Goal: Task Accomplishment & Management: Use online tool/utility

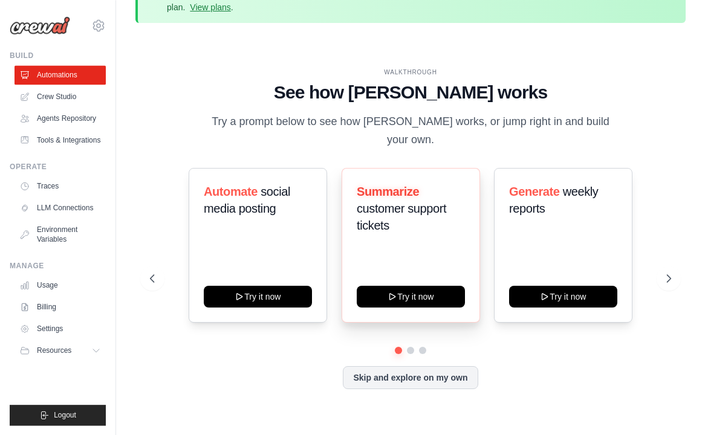
scroll to position [53, 0]
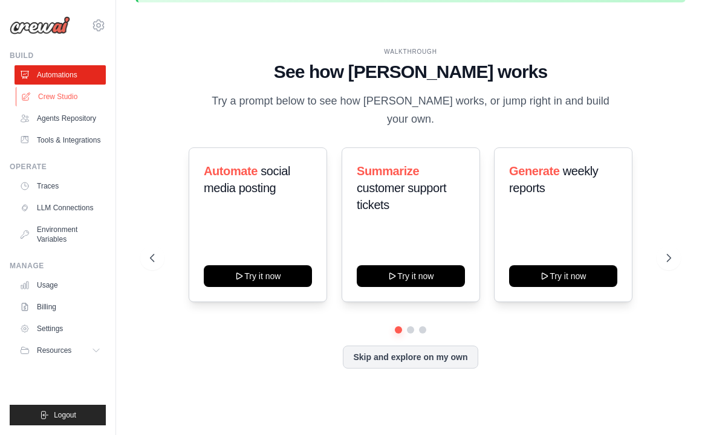
click at [59, 90] on link "Crew Studio" at bounding box center [61, 96] width 91 height 19
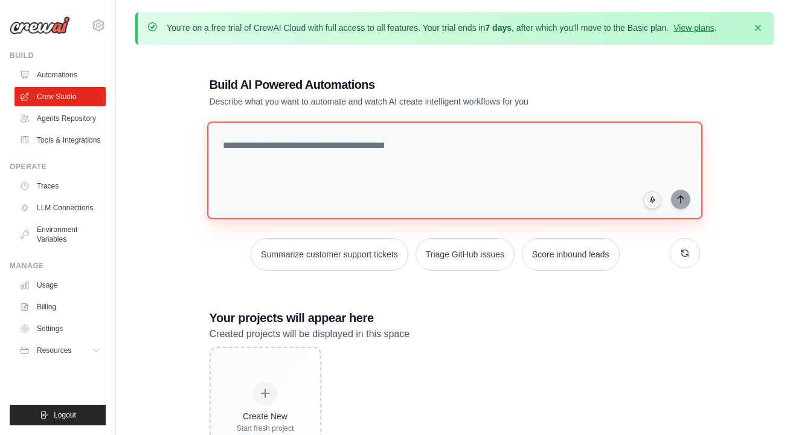
click at [343, 161] on textarea at bounding box center [454, 170] width 495 height 98
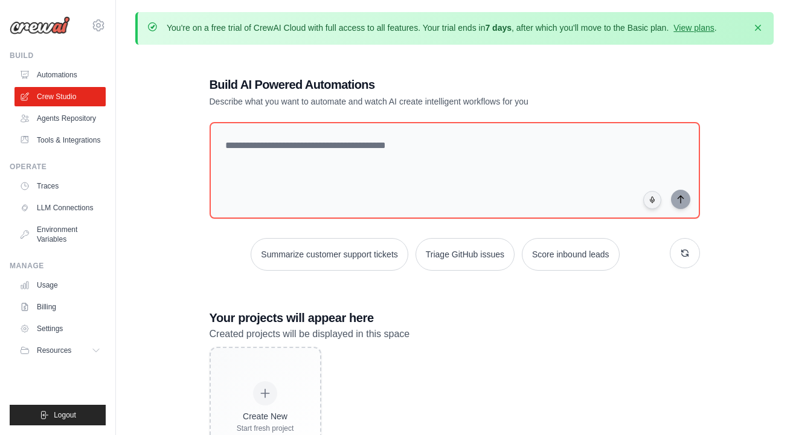
click at [199, 256] on div "Build AI Powered Automations Describe what you want to automate and watch AI cr…" at bounding box center [455, 272] width 520 height 430
click at [68, 123] on link "Agents Repository" at bounding box center [61, 118] width 91 height 19
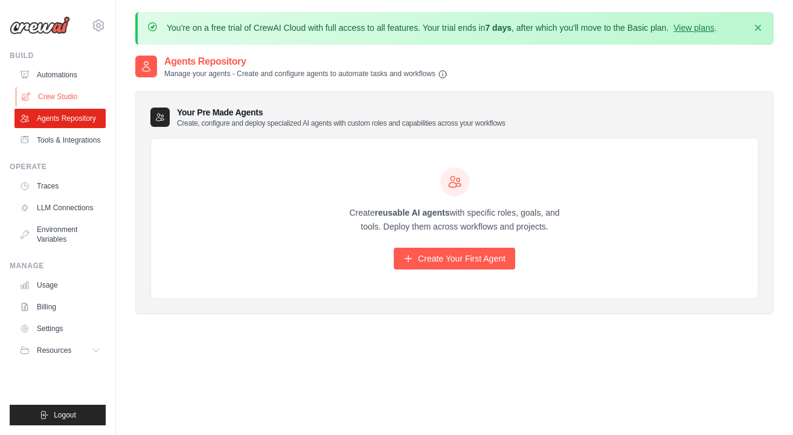
click at [69, 98] on link "Crew Studio" at bounding box center [61, 96] width 91 height 19
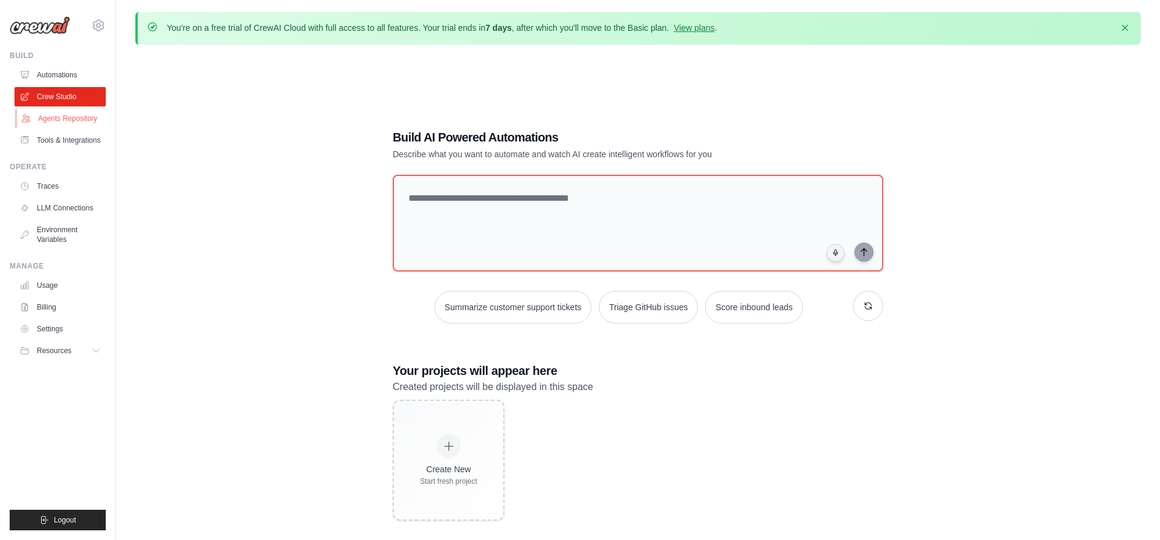
click at [72, 115] on link "Agents Repository" at bounding box center [61, 118] width 91 height 19
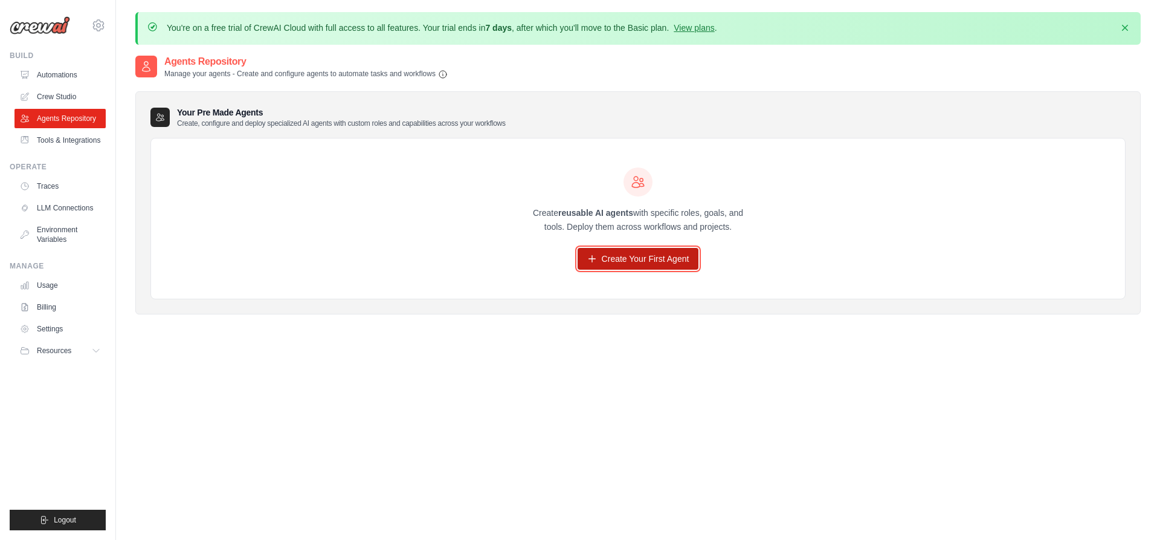
click at [638, 259] on link "Create Your First Agent" at bounding box center [638, 259] width 121 height 22
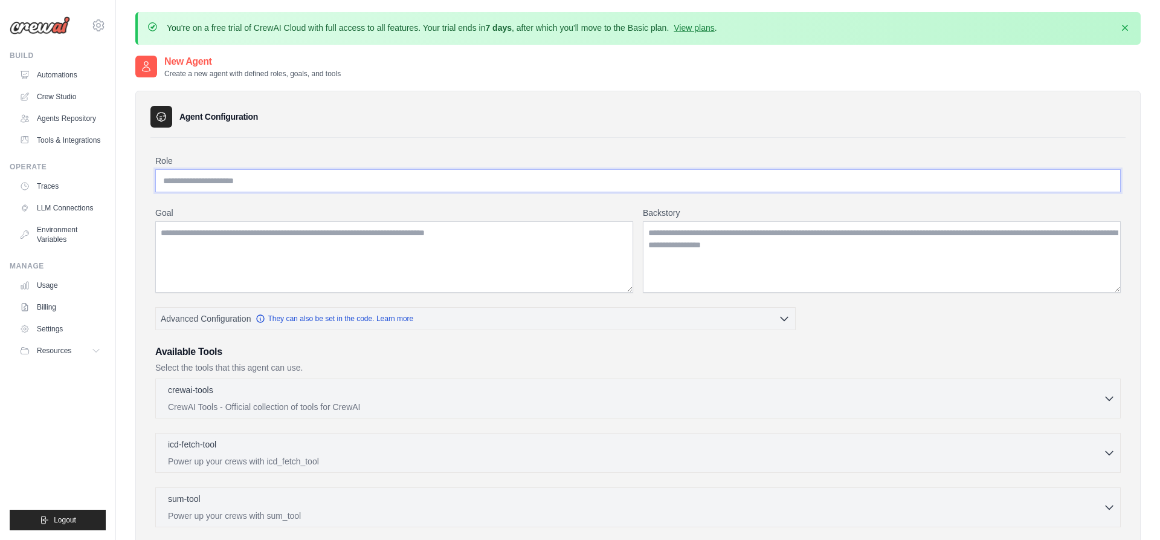
click at [294, 170] on input "Role" at bounding box center [638, 180] width 966 height 23
click at [39, 31] on img at bounding box center [40, 25] width 60 height 18
click at [66, 79] on link "Automations" at bounding box center [61, 74] width 91 height 19
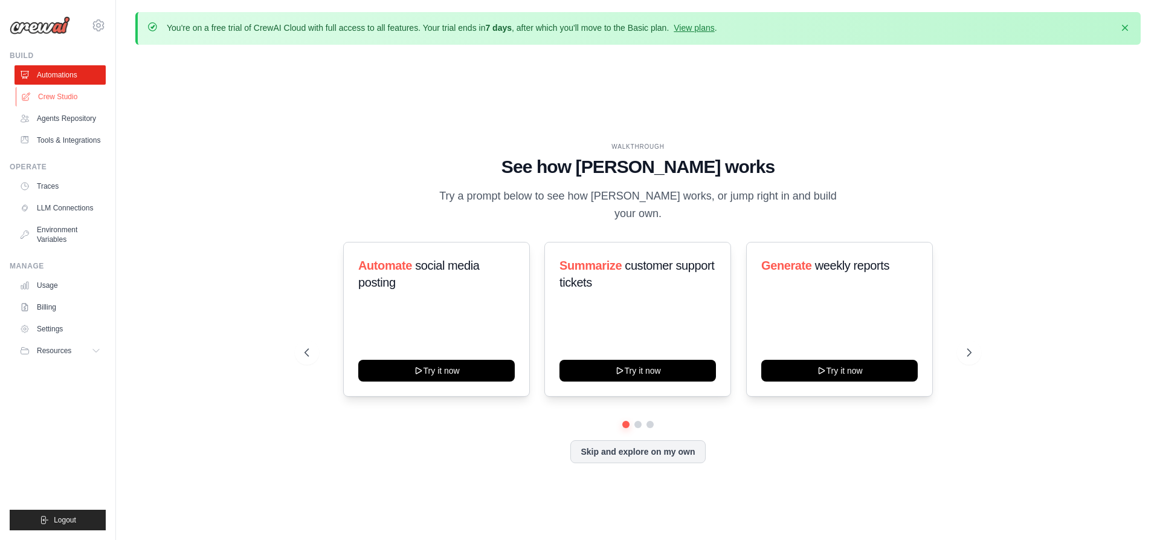
click at [89, 98] on link "Crew Studio" at bounding box center [61, 96] width 91 height 19
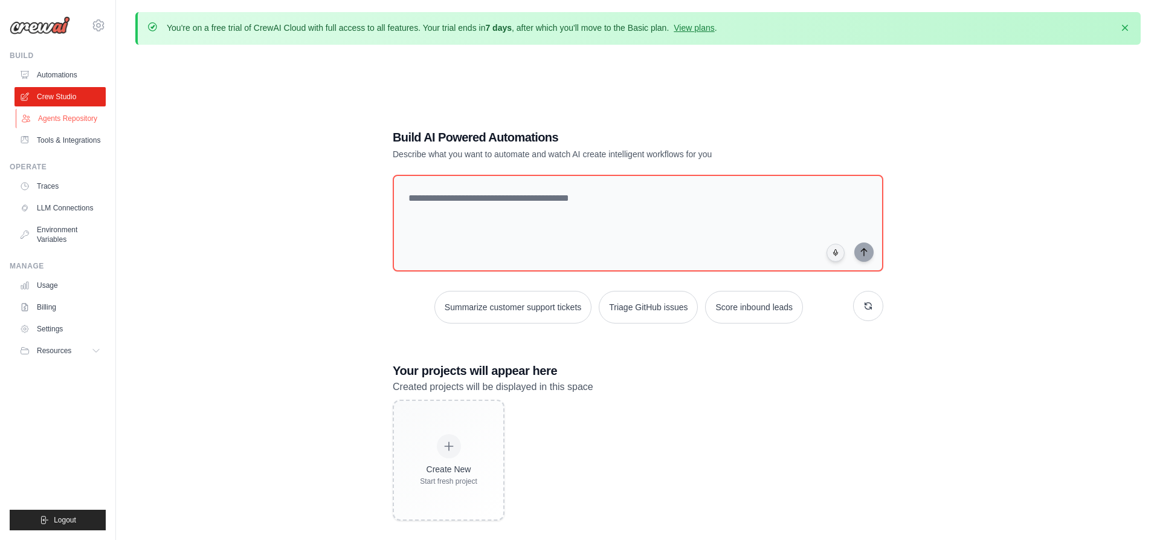
click at [71, 115] on link "Agents Repository" at bounding box center [61, 118] width 91 height 19
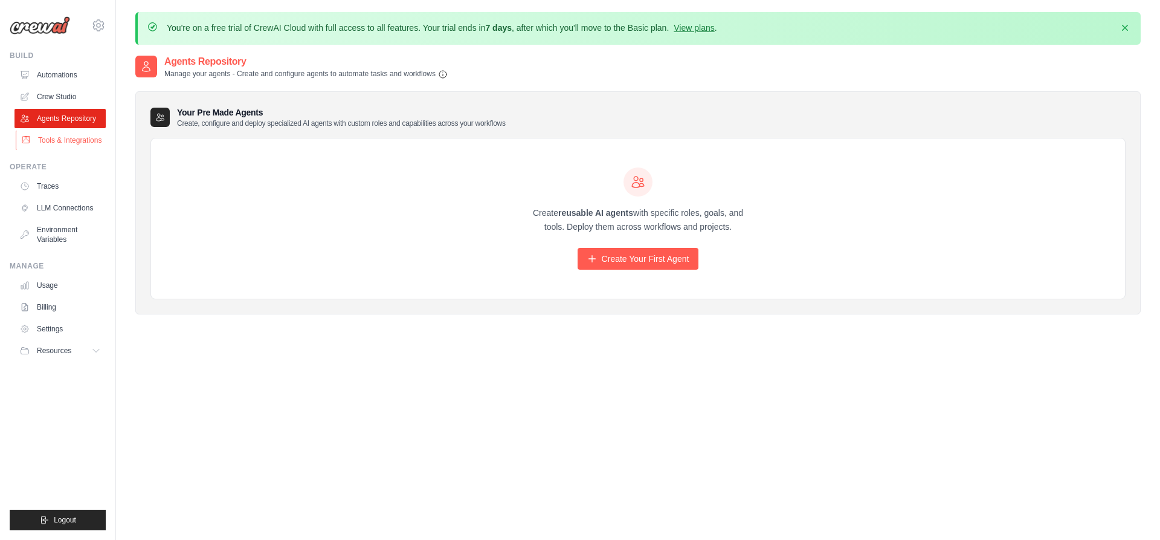
click at [81, 147] on link "Tools & Integrations" at bounding box center [61, 140] width 91 height 19
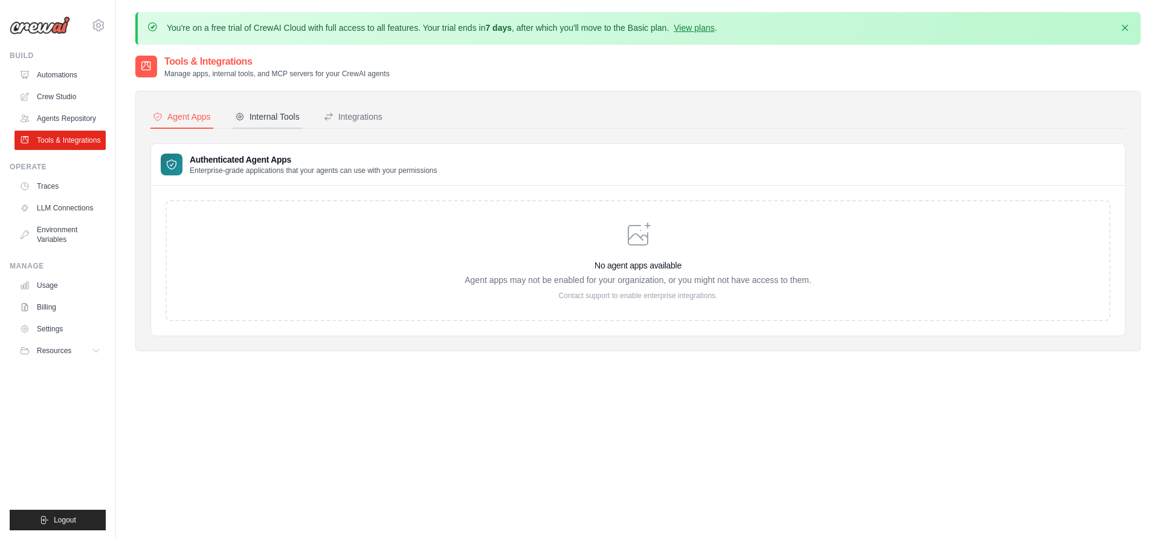
click at [269, 122] on div "Internal Tools" at bounding box center [267, 117] width 65 height 12
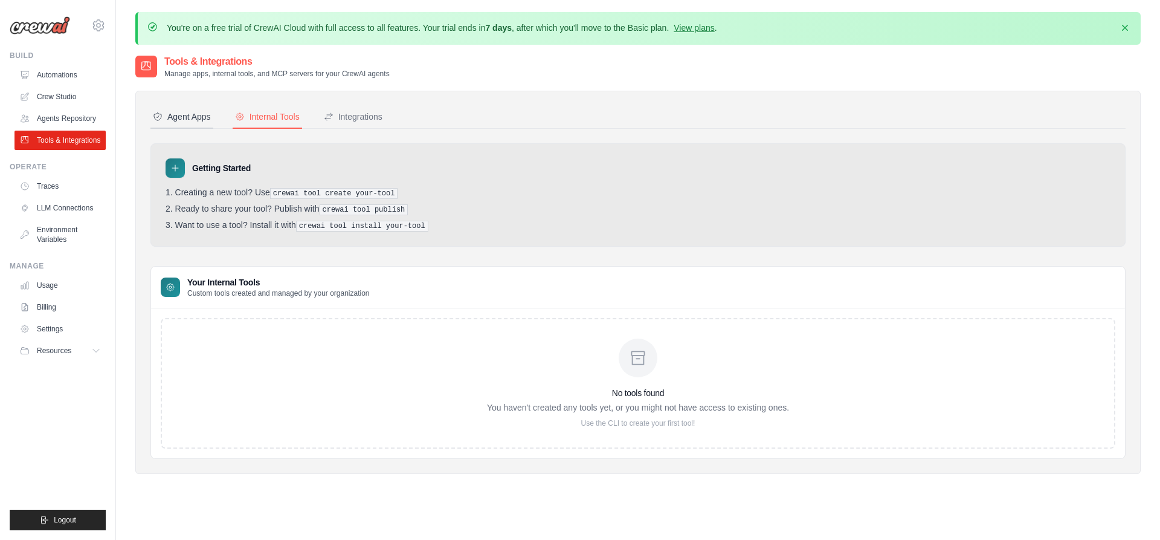
click at [190, 118] on div "Agent Apps" at bounding box center [182, 117] width 58 height 12
